Goal: Task Accomplishment & Management: Use online tool/utility

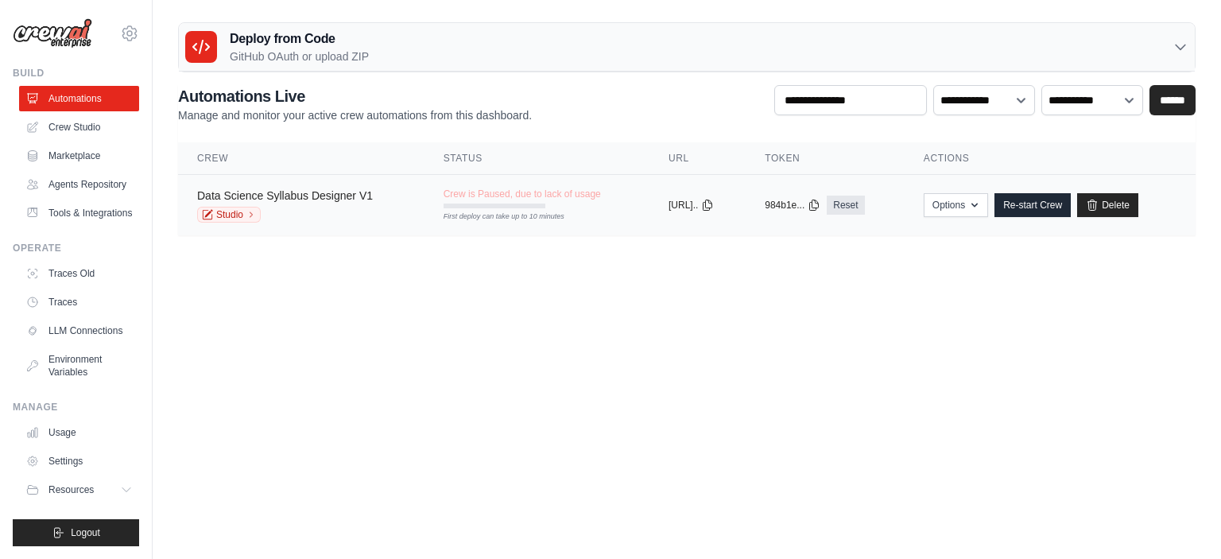
click at [285, 192] on link "Data Science Syllabus Designer V1" at bounding box center [285, 195] width 176 height 13
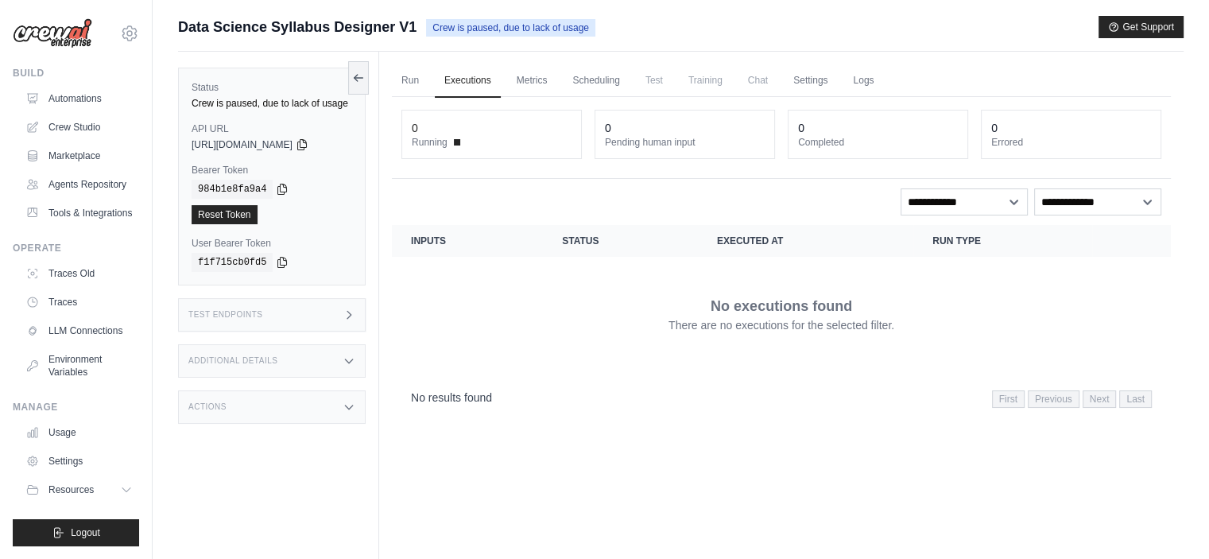
click at [729, 362] on td "No executions found There are no executions for the selected filter." at bounding box center [781, 314] width 779 height 114
click at [405, 76] on link "Run" at bounding box center [410, 80] width 37 height 33
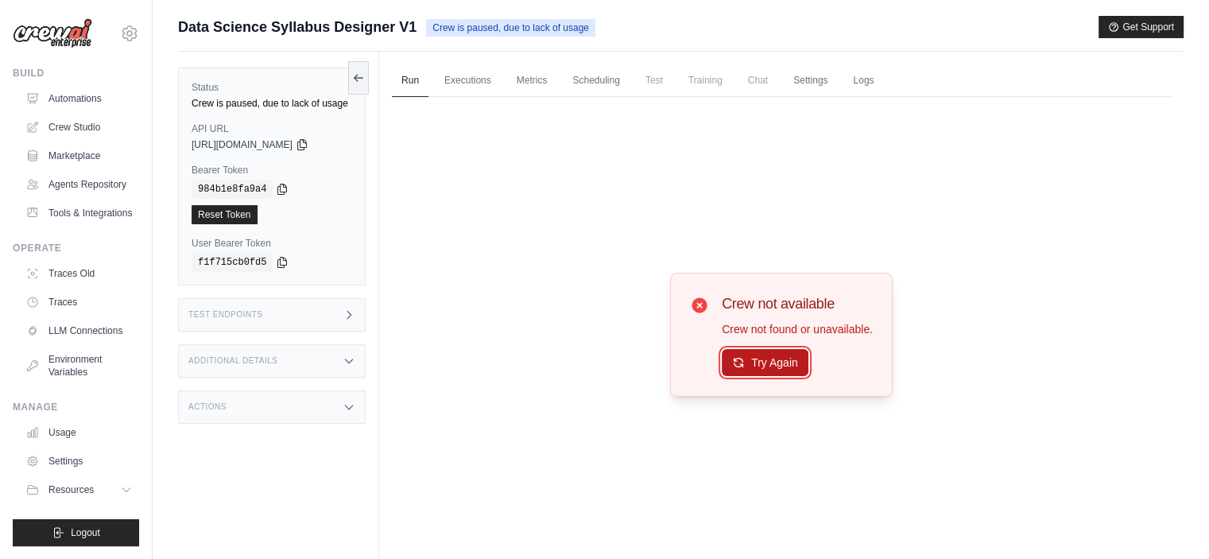
click at [757, 353] on button "Try Again" at bounding box center [765, 362] width 87 height 27
click at [536, 79] on link "Metrics" at bounding box center [532, 80] width 50 height 33
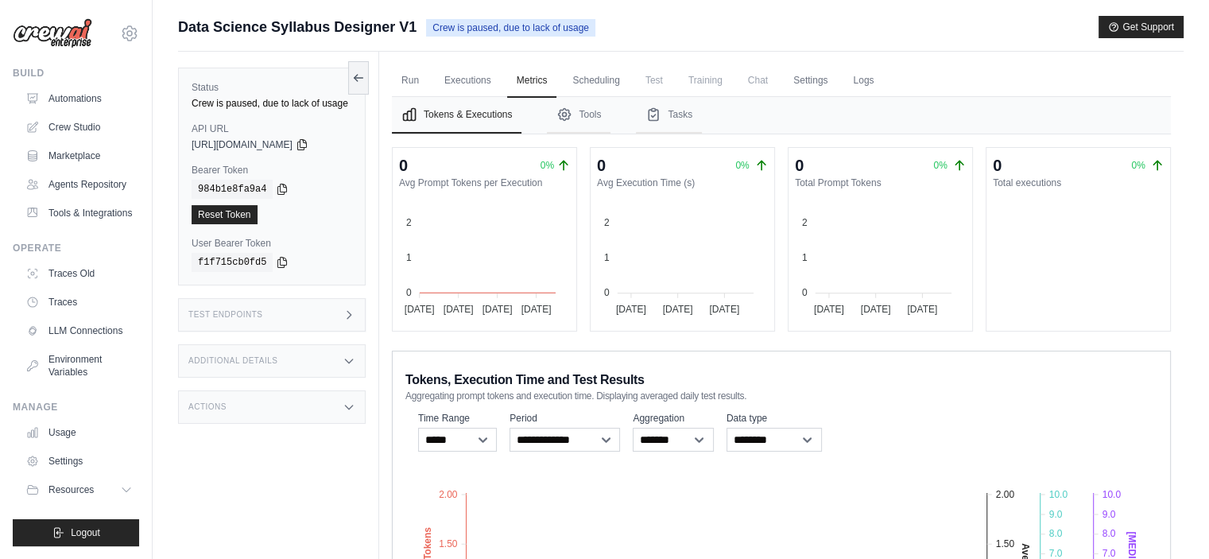
scroll to position [242, 0]
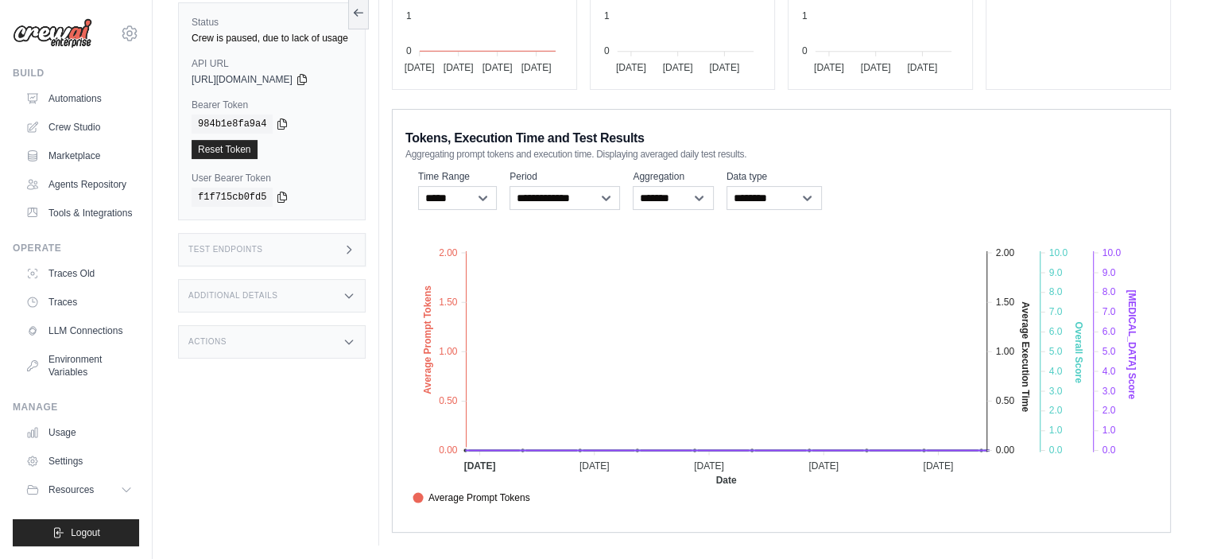
drag, startPoint x: 1074, startPoint y: 52, endPoint x: 1058, endPoint y: 51, distance: 15.9
click at [1074, 52] on foreignobject at bounding box center [1071, 16] width 171 height 119
click at [60, 126] on link "Crew Studio" at bounding box center [81, 126] width 120 height 25
